Goal: Transaction & Acquisition: Purchase product/service

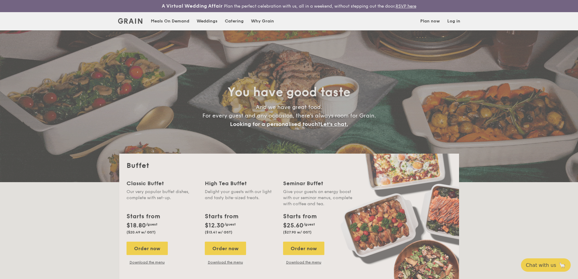
select select
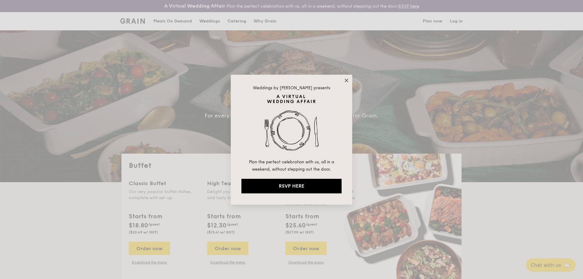
click at [344, 80] on icon at bounding box center [346, 80] width 5 height 5
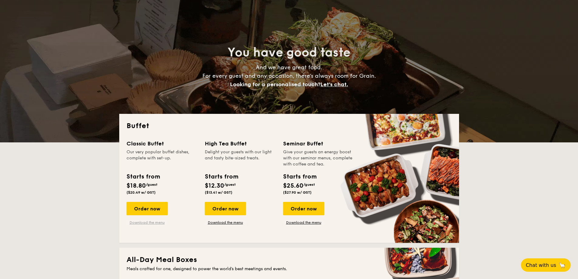
scroll to position [48, 0]
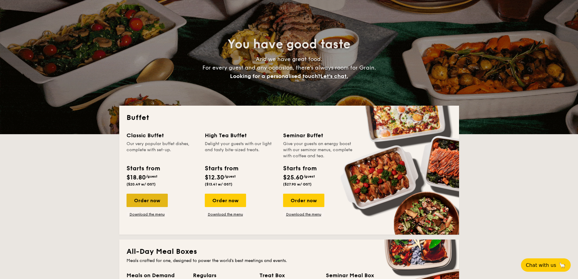
click at [160, 201] on div "Order now" at bounding box center [147, 200] width 41 height 13
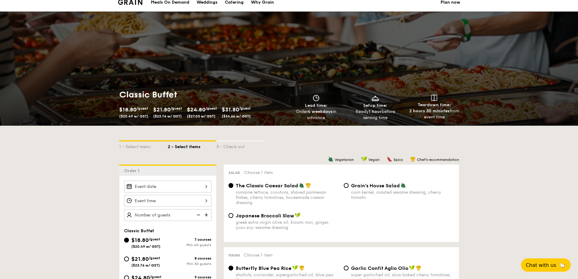
scroll to position [24, 0]
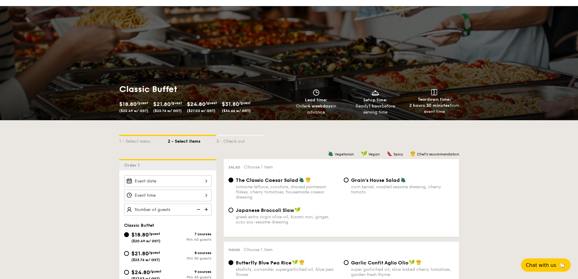
click at [178, 181] on div at bounding box center [167, 181] width 87 height 12
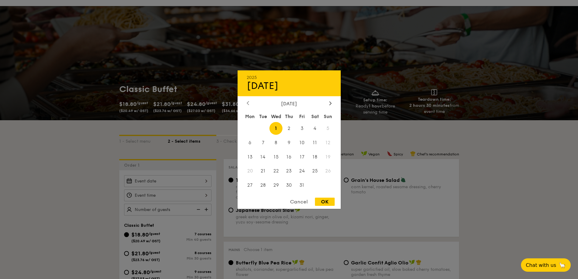
click at [248, 102] on icon at bounding box center [248, 103] width 2 height 4
click at [326, 105] on div "September 2025" at bounding box center [289, 103] width 85 height 6
click at [329, 103] on icon at bounding box center [330, 103] width 2 height 4
click at [278, 125] on span "1" at bounding box center [276, 128] width 13 height 13
click at [326, 202] on div "OK" at bounding box center [325, 202] width 20 height 8
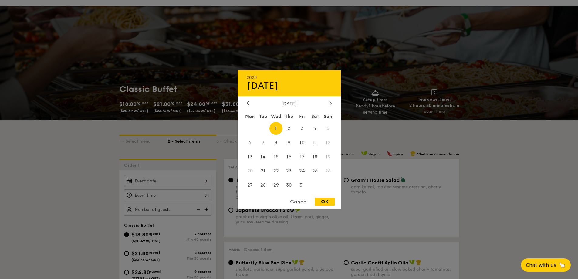
type input "[DATE]"
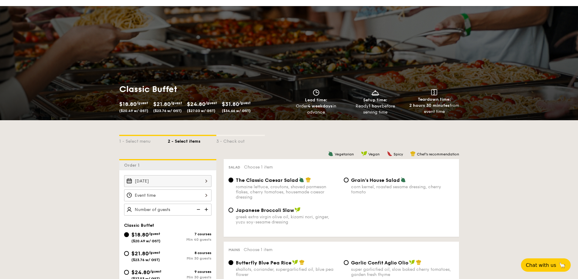
click at [183, 194] on div at bounding box center [167, 195] width 87 height 12
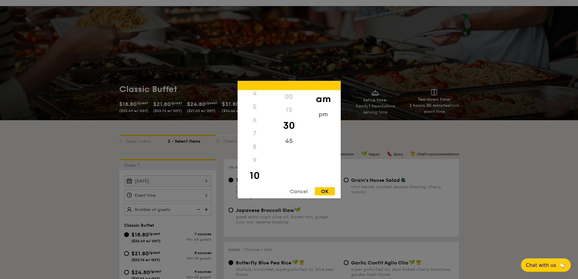
scroll to position [46, 0]
click at [262, 131] on div "6" at bounding box center [255, 130] width 34 height 13
click at [254, 131] on div "6" at bounding box center [255, 130] width 34 height 13
click at [255, 131] on div "6" at bounding box center [255, 130] width 34 height 13
click at [259, 158] on div "8" at bounding box center [255, 156] width 34 height 13
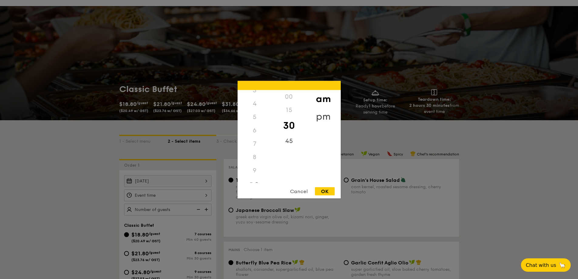
click at [317, 113] on div "pm" at bounding box center [323, 116] width 34 height 18
click at [254, 131] on div "6" at bounding box center [255, 133] width 34 height 18
click at [292, 98] on div "00" at bounding box center [289, 99] width 34 height 18
click at [327, 192] on div "OK" at bounding box center [325, 191] width 20 height 8
type input "6:00PM"
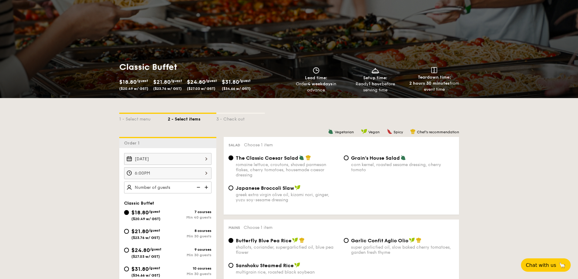
scroll to position [53, 0]
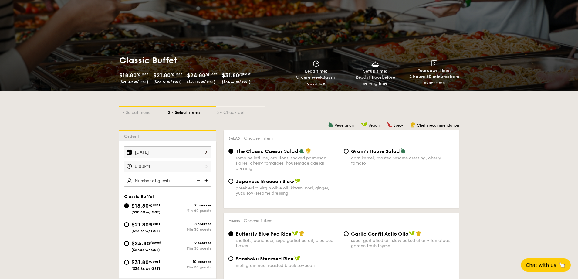
click at [207, 183] on img at bounding box center [206, 181] width 9 height 12
type input "40 guests"
click at [197, 182] on img at bounding box center [197, 181] width 9 height 12
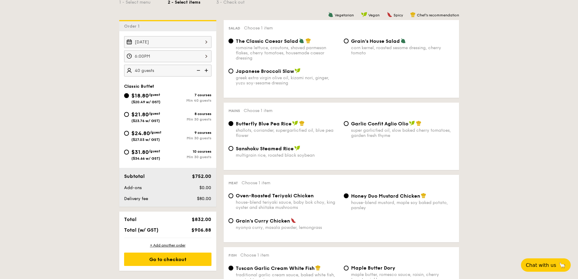
scroll to position [166, 0]
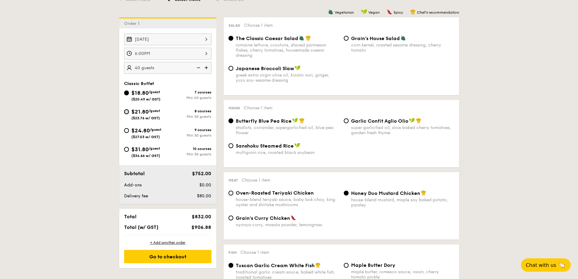
click at [124, 113] on input "$21.80 /guest ($23.76 w/ GST) 8 courses Min 30 guests" at bounding box center [126, 111] width 5 height 5
radio input "true"
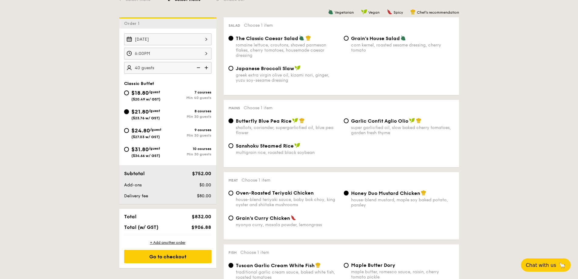
radio input "true"
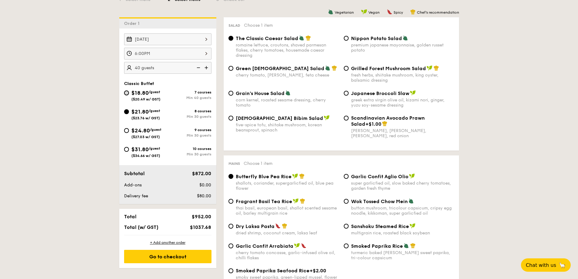
click at [125, 93] on input "$18.80 /guest ($20.49 w/ GST) 7 courses Min 40 guests" at bounding box center [126, 92] width 5 height 5
radio input "true"
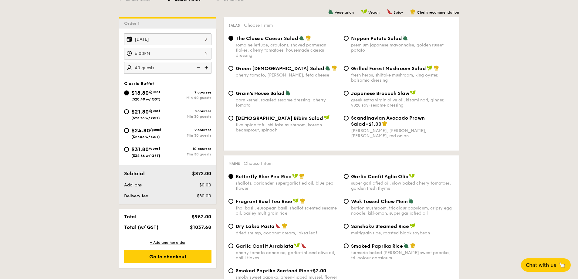
radio input "true"
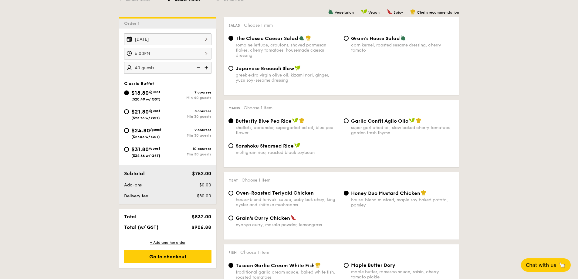
select select
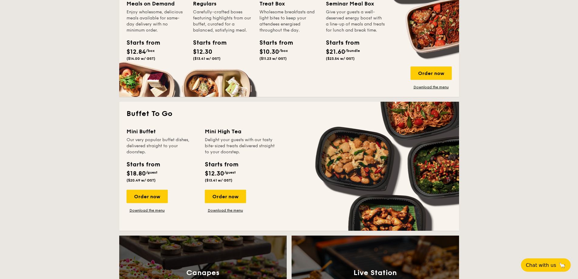
scroll to position [331, 0]
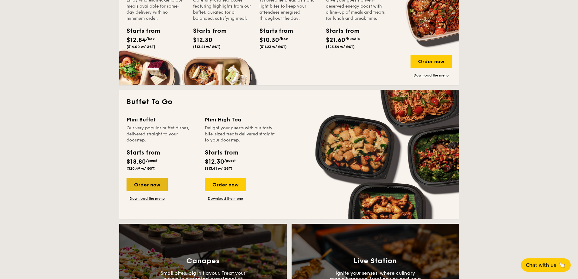
click at [145, 184] on div "Order now" at bounding box center [147, 184] width 41 height 13
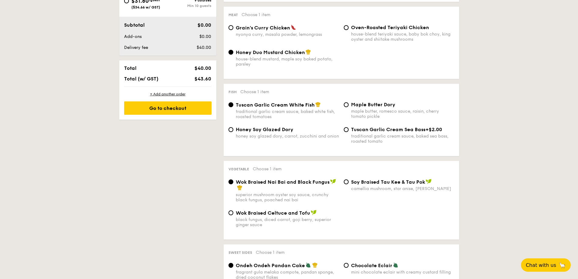
select select
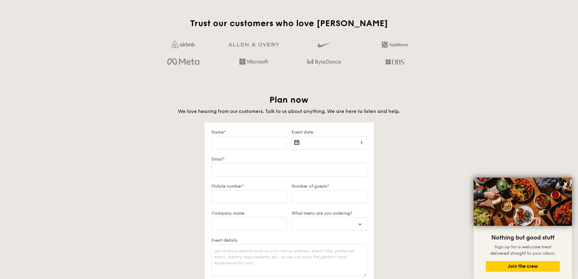
scroll to position [966, 0]
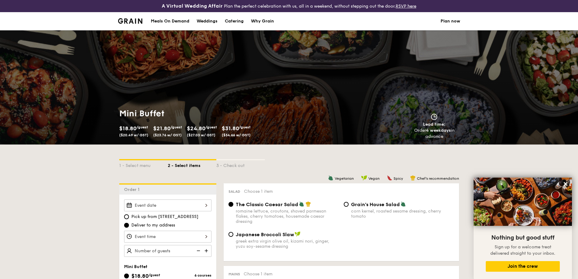
click at [130, 22] on img at bounding box center [130, 20] width 25 height 5
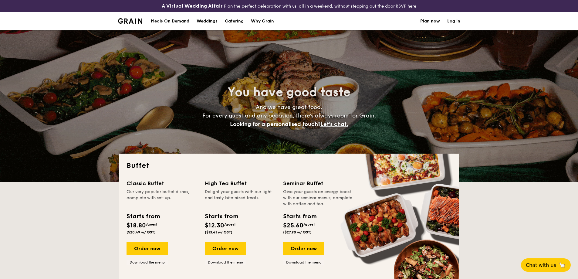
select select
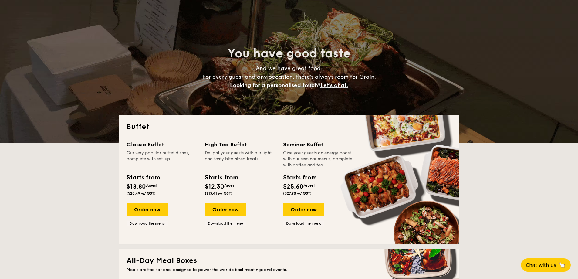
scroll to position [45, 0]
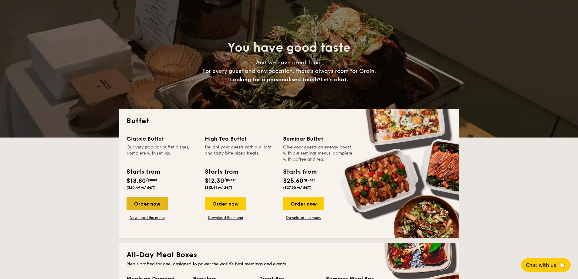
click at [158, 199] on div "Order now" at bounding box center [147, 203] width 41 height 13
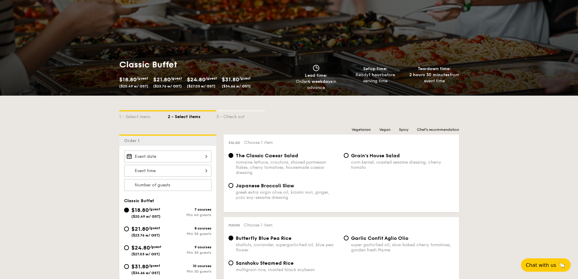
scroll to position [59, 0]
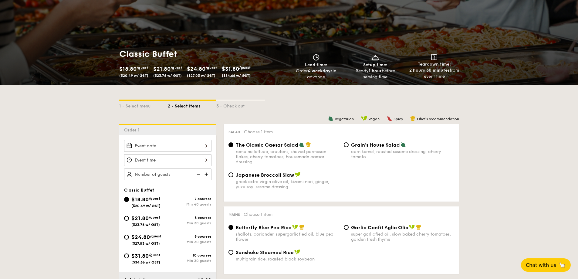
click at [166, 150] on div at bounding box center [167, 146] width 87 height 12
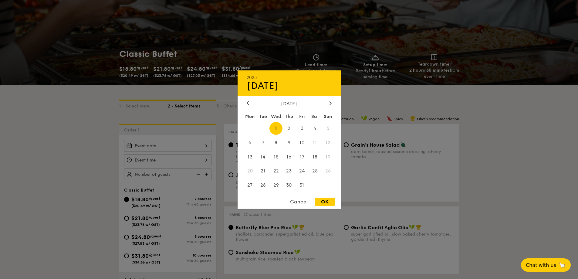
click at [276, 131] on span "1" at bounding box center [276, 128] width 13 height 13
click at [326, 200] on div "OK" at bounding box center [325, 202] width 20 height 8
type input "[DATE]"
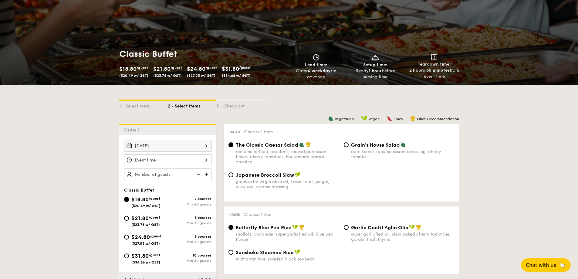
click at [208, 175] on img at bounding box center [206, 174] width 9 height 12
click at [201, 175] on img at bounding box center [197, 174] width 9 height 12
type input "40 guests"
click at [201, 175] on img at bounding box center [197, 174] width 9 height 12
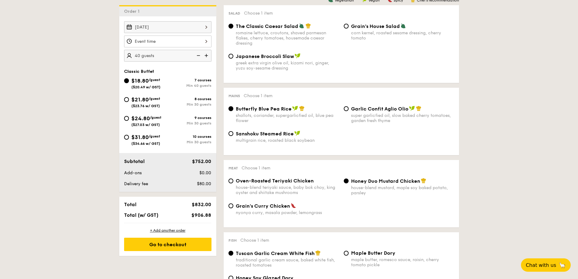
scroll to position [181, 0]
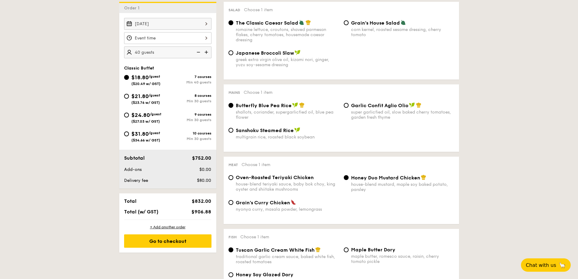
click at [137, 95] on span "$21.80" at bounding box center [139, 96] width 17 height 7
click at [129, 95] on input "$21.80 /guest ($23.76 w/ GST) 8 courses Min 30 guests" at bounding box center [126, 96] width 5 height 5
radio input "true"
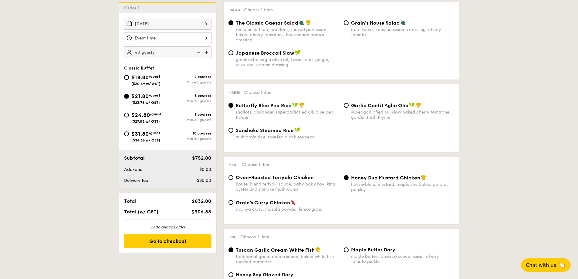
radio input "true"
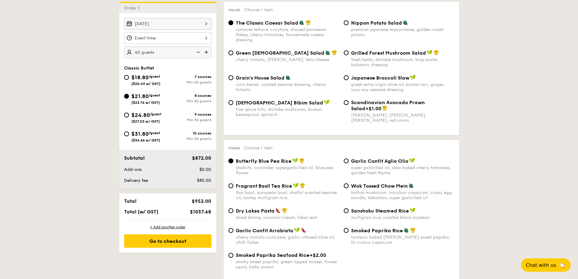
click at [139, 78] on span "$18.80" at bounding box center [139, 77] width 17 height 7
click at [129, 78] on input "$18.80 /guest ($20.49 w/ GST) 7 courses Min 40 guests" at bounding box center [126, 77] width 5 height 5
radio input "true"
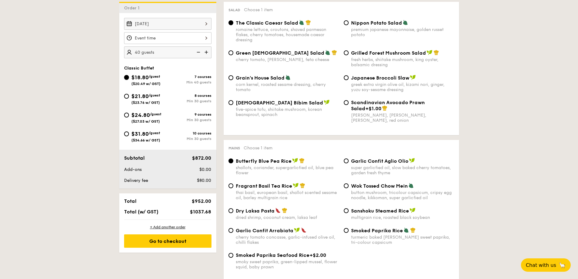
radio input "true"
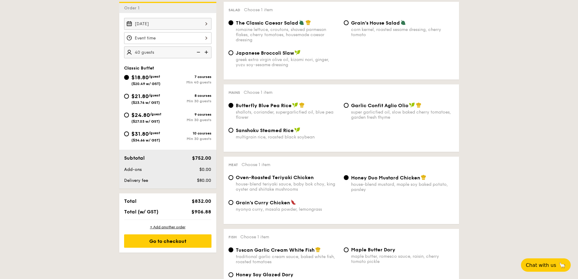
click at [137, 97] on span "$21.80" at bounding box center [139, 96] width 17 height 7
click at [129, 97] on input "$21.80 /guest ($23.76 w/ GST) 8 courses Min 30 guests" at bounding box center [126, 96] width 5 height 5
radio input "true"
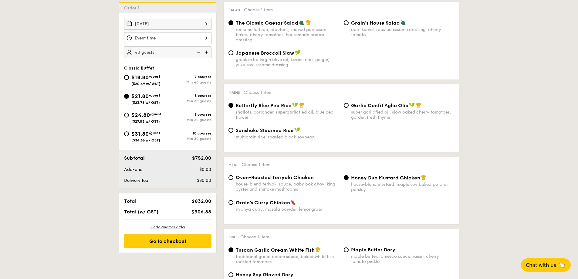
radio input "true"
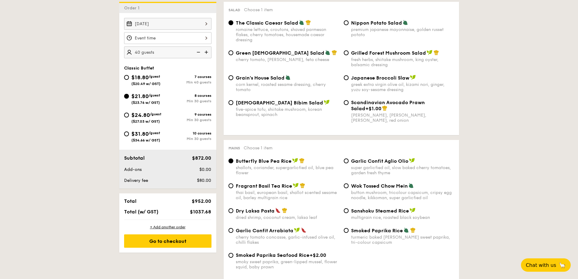
click at [145, 76] on span "$18.80" at bounding box center [139, 77] width 17 height 7
click at [129, 76] on input "$18.80 /guest ($20.49 w/ GST) 7 courses Min 40 guests" at bounding box center [126, 77] width 5 height 5
radio input "true"
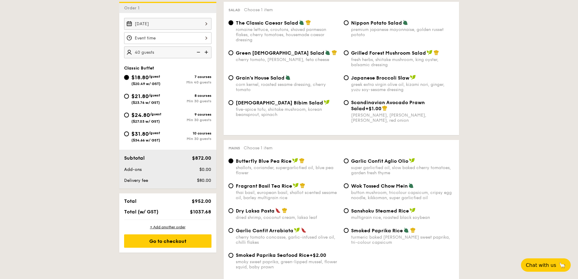
radio input "true"
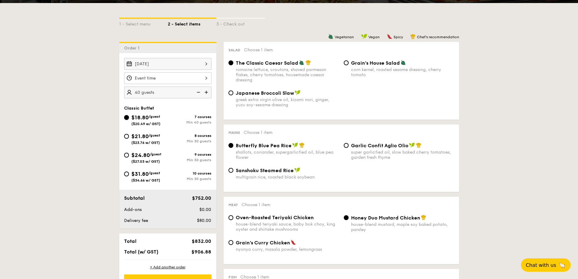
scroll to position [147, 0]
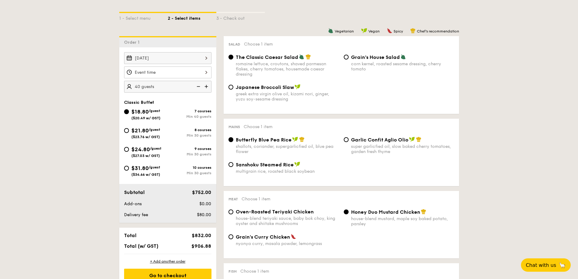
click at [361, 140] on span "Garlic Confit Aglio Olio" at bounding box center [379, 140] width 57 height 6
click at [349, 140] on input "Garlic Confit Aglio Olio super garlicfied oil, slow baked cherry tomatoes, gard…" at bounding box center [346, 139] width 5 height 5
radio input "true"
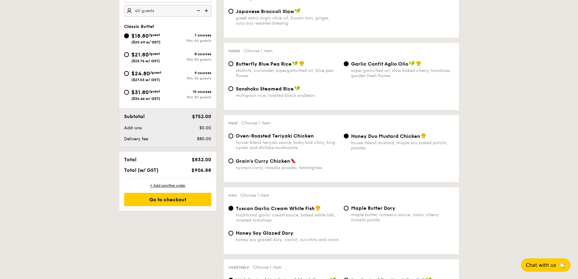
scroll to position [223, 0]
click at [256, 141] on div "house-blend teriyaki sauce, baby bok choy, king oyster and shiitake mushrooms" at bounding box center [287, 145] width 103 height 10
click at [233, 138] on input "Oven-Roasted Teriyaki Chicken house-blend teriyaki sauce, baby bok choy, king o…" at bounding box center [231, 135] width 5 height 5
radio input "true"
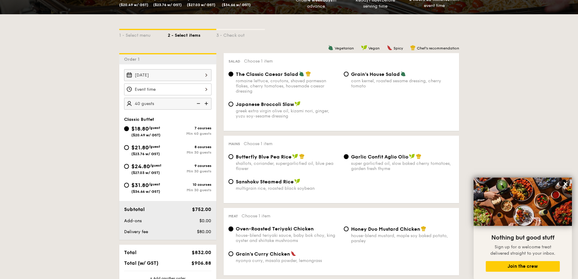
scroll to position [130, 0]
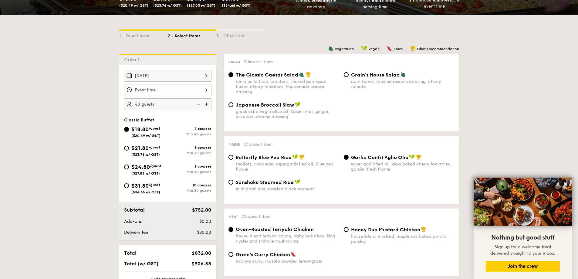
select select
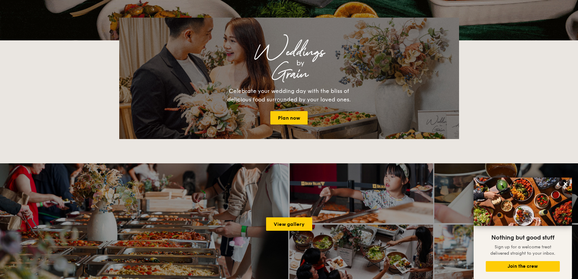
scroll to position [57, 0]
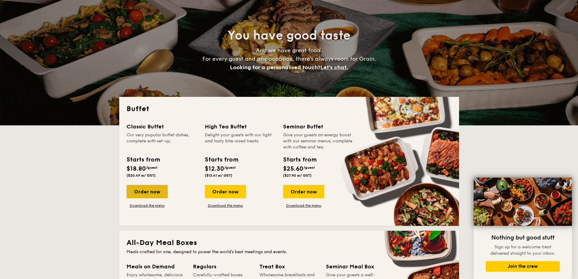
click at [158, 195] on div "Order now" at bounding box center [147, 191] width 41 height 13
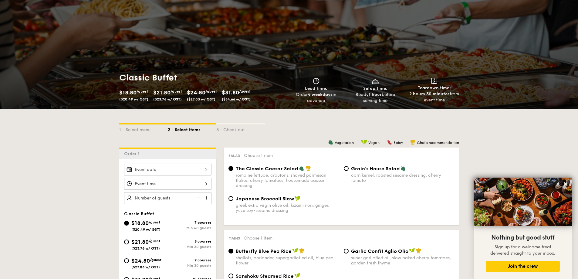
scroll to position [81, 0]
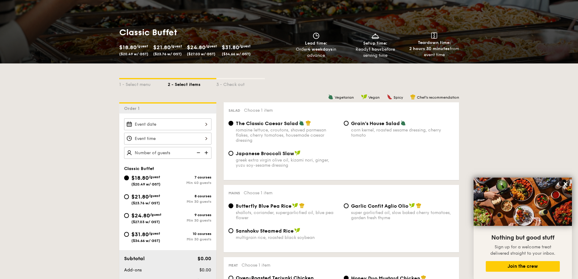
click at [152, 200] on div "$21.80 /guest ($23.76 w/ GST)" at bounding box center [145, 198] width 29 height 13
click at [129, 199] on input "$21.80 /guest ($23.76 w/ GST) 8 courses Min 30 guests" at bounding box center [126, 196] width 5 height 5
radio input "true"
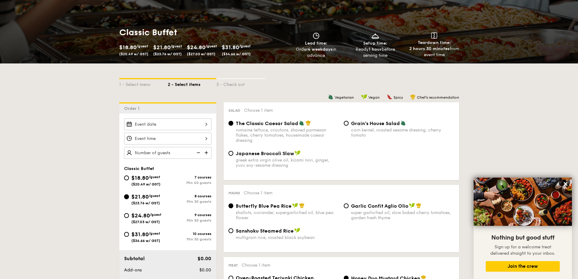
radio input "true"
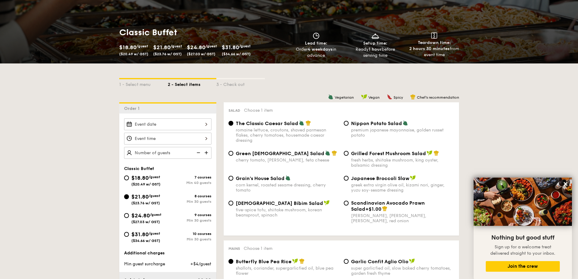
click at [188, 123] on div at bounding box center [167, 124] width 87 height 12
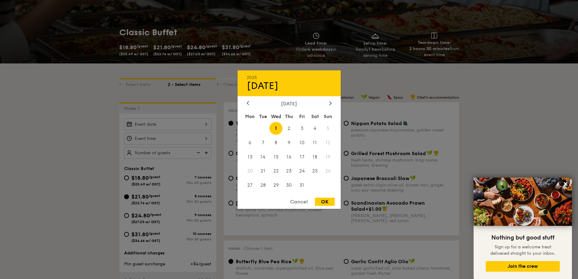
click at [279, 127] on span "1" at bounding box center [276, 128] width 13 height 13
click at [330, 202] on div "OK" at bounding box center [325, 202] width 20 height 8
type input "[DATE]"
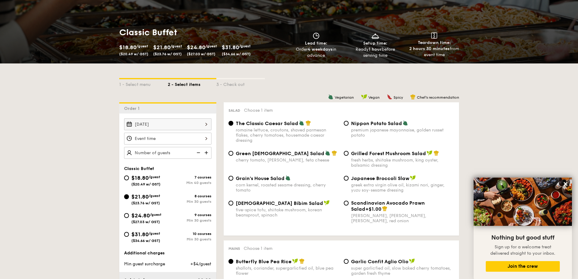
click at [170, 136] on div at bounding box center [167, 139] width 87 height 12
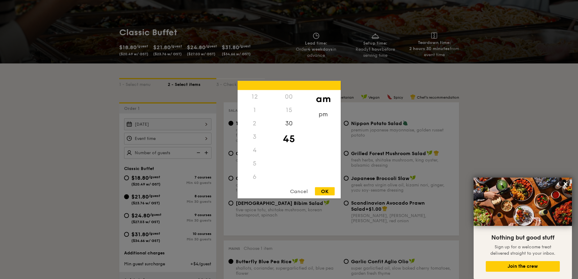
scroll to position [67, 0]
click at [256, 109] on div "6" at bounding box center [255, 109] width 34 height 13
click at [255, 112] on div "6" at bounding box center [255, 109] width 34 height 13
click at [318, 117] on div "pm" at bounding box center [323, 116] width 34 height 18
click at [259, 110] on div "6" at bounding box center [255, 112] width 34 height 18
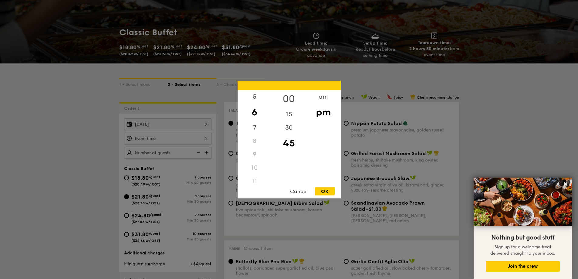
click at [290, 97] on div "00" at bounding box center [289, 99] width 34 height 18
click at [326, 192] on div "OK" at bounding box center [325, 191] width 20 height 8
type input "6:00PM"
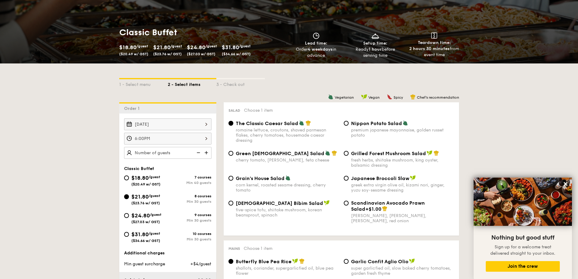
click at [209, 153] on img at bounding box center [206, 153] width 9 height 12
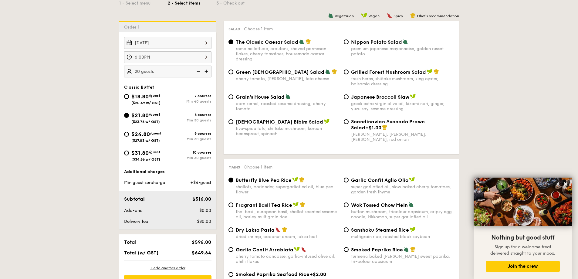
scroll to position [163, 0]
click at [206, 72] on img at bounding box center [206, 71] width 9 height 12
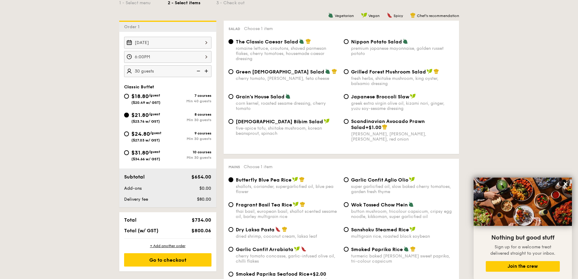
click at [201, 73] on img at bounding box center [197, 71] width 9 height 12
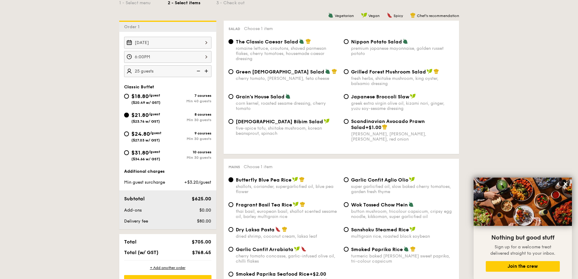
click at [208, 73] on img at bounding box center [206, 71] width 9 height 12
type input "30 guests"
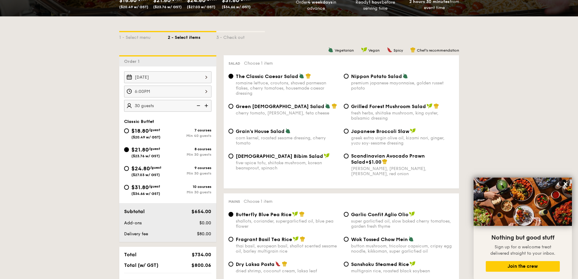
scroll to position [128, 0]
